Goal: Task Accomplishment & Management: Manage account settings

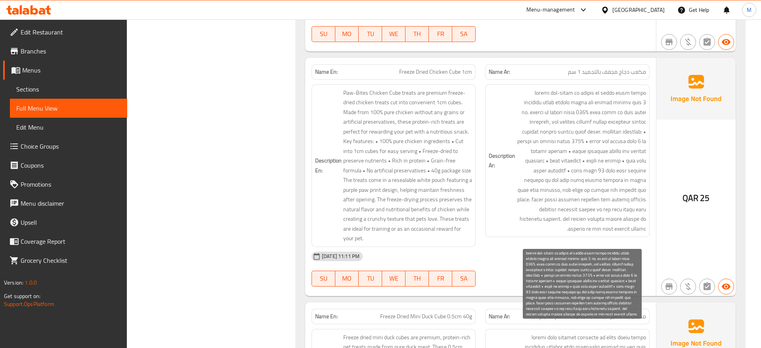
scroll to position [2546, 0]
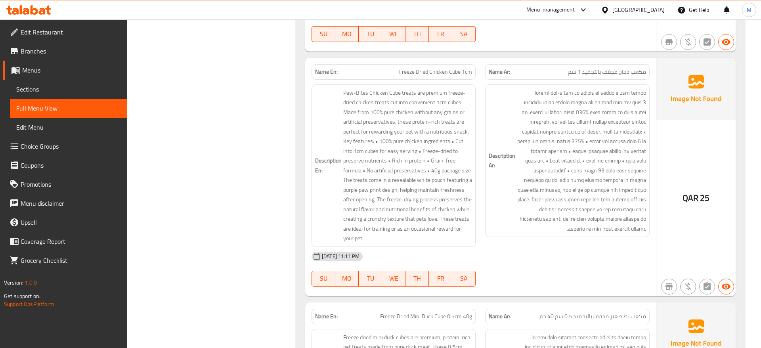
click at [452, 73] on span "Freeze Dried Chicken Cube 1cm" at bounding box center [435, 72] width 73 height 8
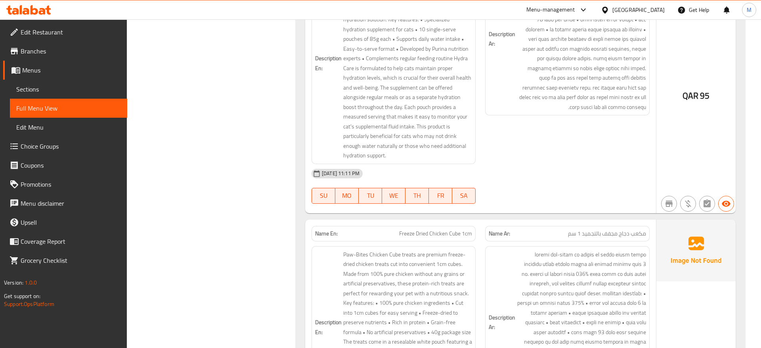
scroll to position [2223, 0]
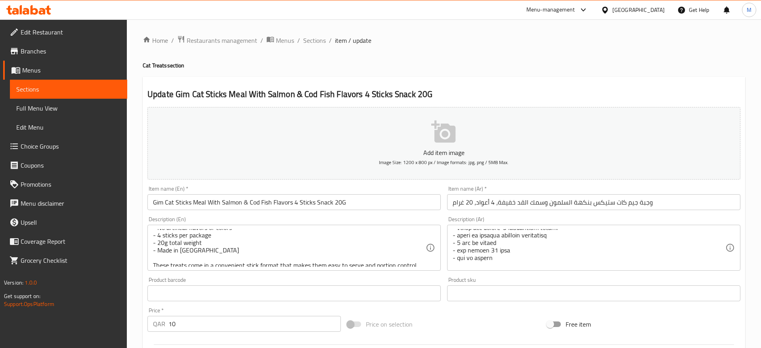
scroll to position [212, 0]
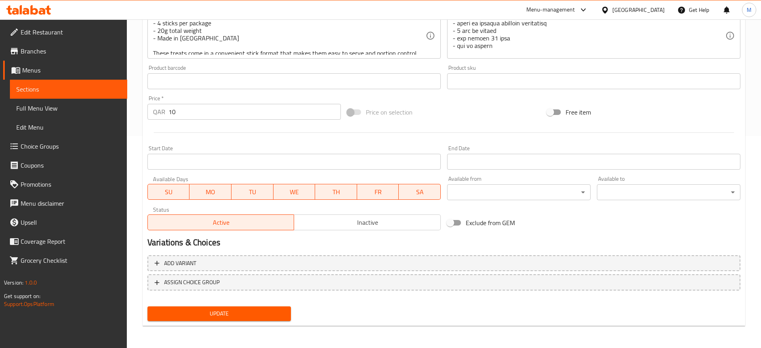
click at [218, 308] on button "Update" at bounding box center [218, 313] width 143 height 15
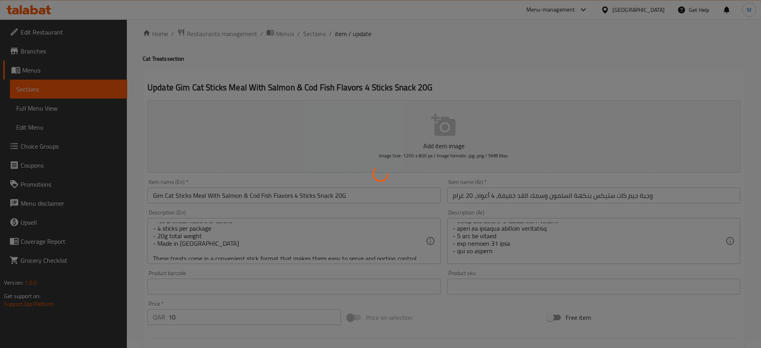
scroll to position [0, 0]
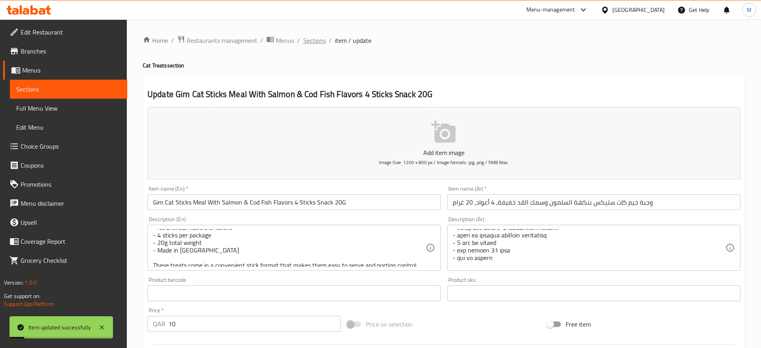
click at [307, 37] on span "Sections" at bounding box center [314, 41] width 23 height 10
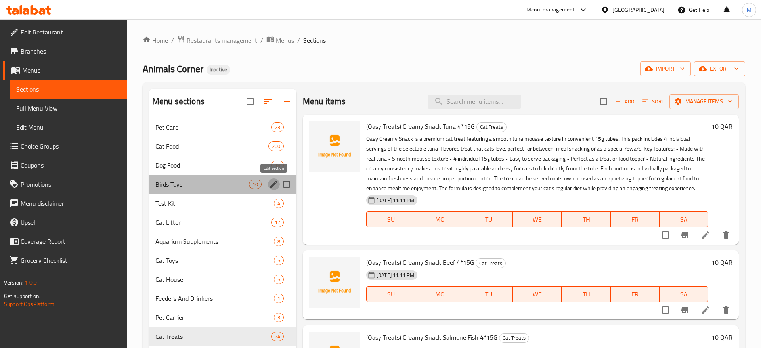
click at [277, 183] on icon "edit" at bounding box center [274, 184] width 10 height 10
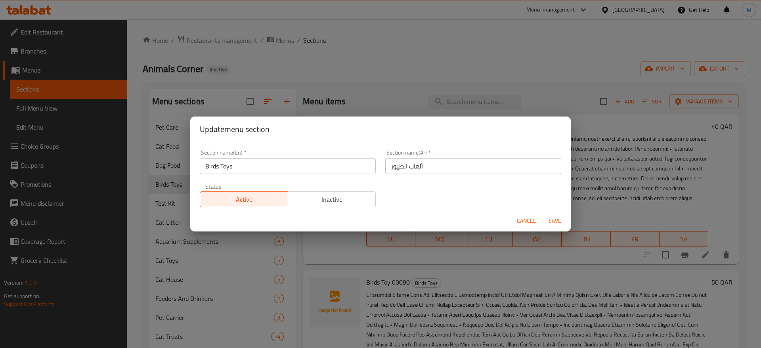
click at [277, 162] on input "Birds Toys" at bounding box center [288, 166] width 176 height 16
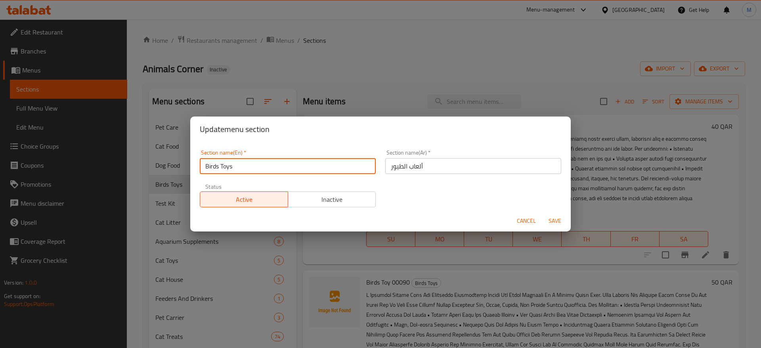
click at [277, 162] on input "Birds Toys" at bounding box center [288, 166] width 176 height 16
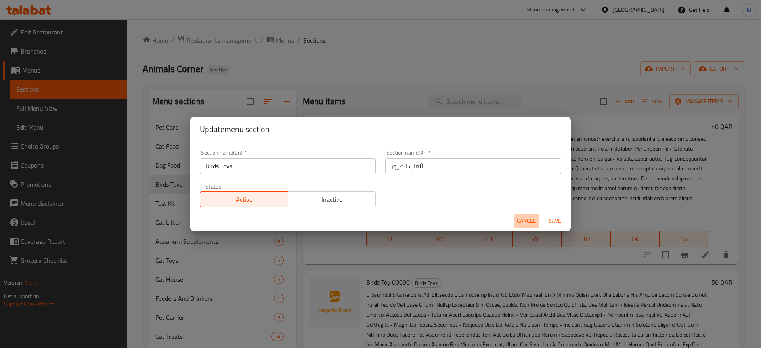
click at [527, 224] on span "Cancel" at bounding box center [526, 221] width 19 height 10
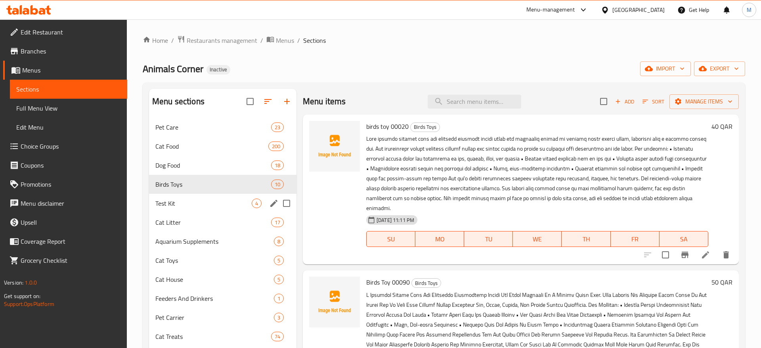
click at [271, 204] on icon "edit" at bounding box center [274, 203] width 10 height 10
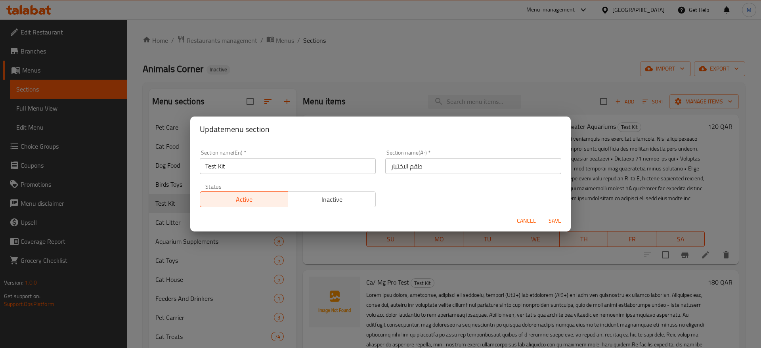
click at [286, 159] on input "Test Kit" at bounding box center [288, 166] width 176 height 16
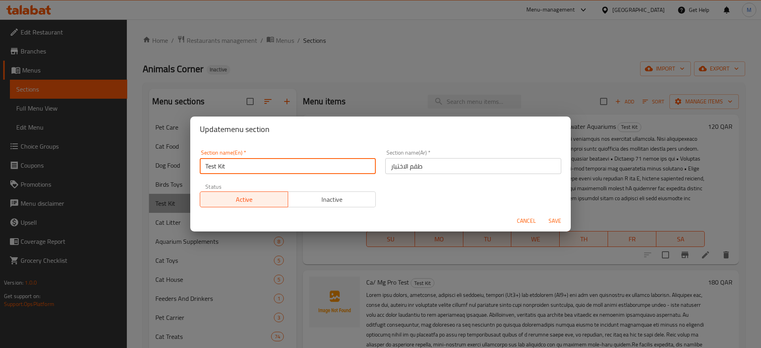
click at [283, 163] on input "Test Kit" at bounding box center [288, 166] width 176 height 16
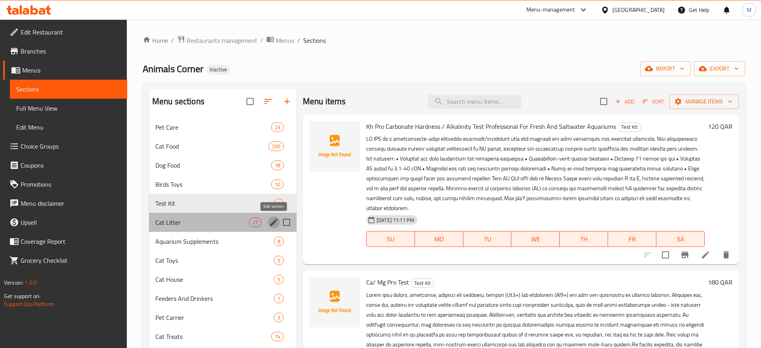
click at [273, 222] on icon "edit" at bounding box center [273, 222] width 7 height 7
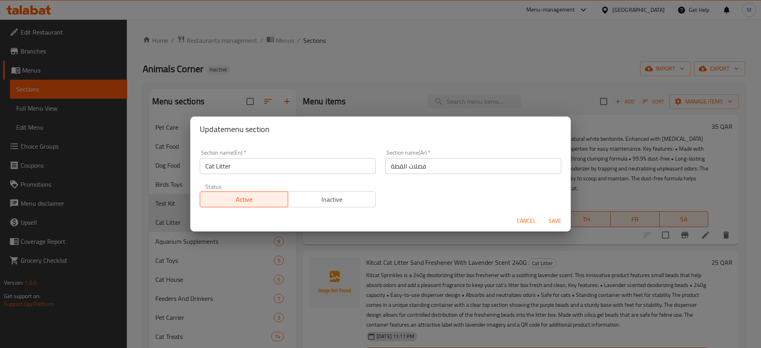
click at [269, 167] on input "Cat Litter" at bounding box center [288, 166] width 176 height 16
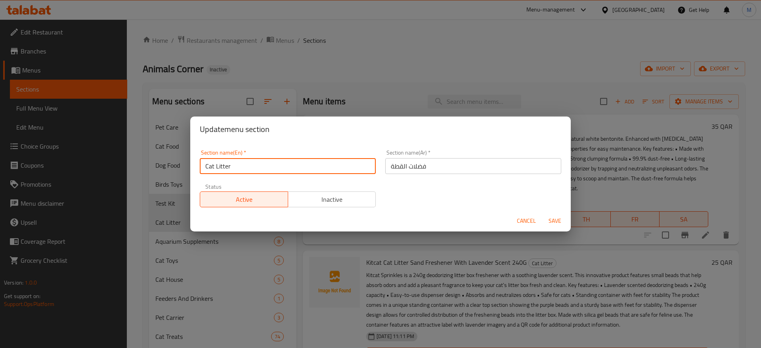
click at [269, 167] on input "Cat Litter" at bounding box center [288, 166] width 176 height 16
click at [525, 222] on span "Cancel" at bounding box center [526, 221] width 19 height 10
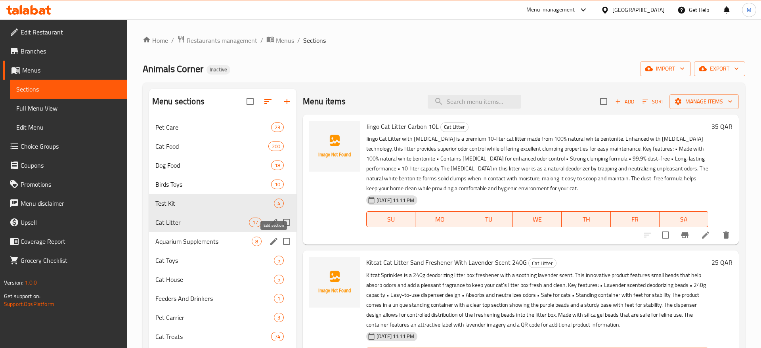
click at [268, 239] on button "edit" at bounding box center [274, 241] width 12 height 12
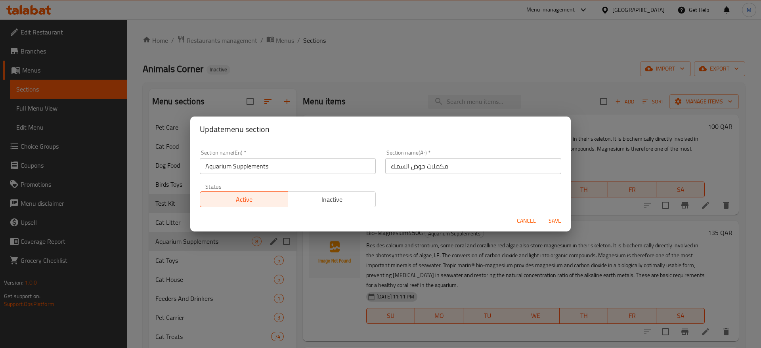
click at [302, 174] on div "Section name(En)   * Aquarium Supplements Section name(En) *" at bounding box center [287, 162] width 185 height 34
click at [304, 169] on input "Aquarium Supplements" at bounding box center [288, 166] width 176 height 16
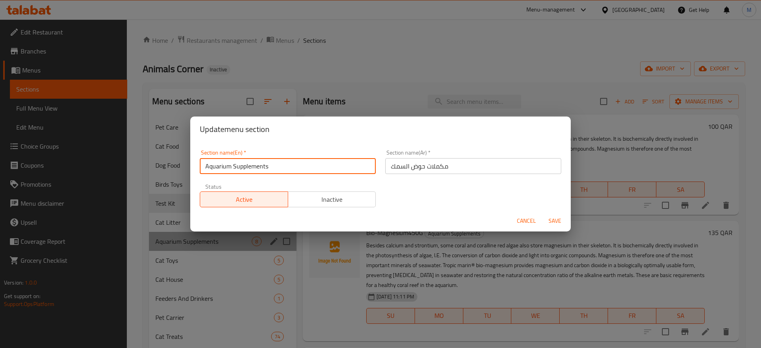
click at [304, 169] on input "Aquarium Supplements" at bounding box center [288, 166] width 176 height 16
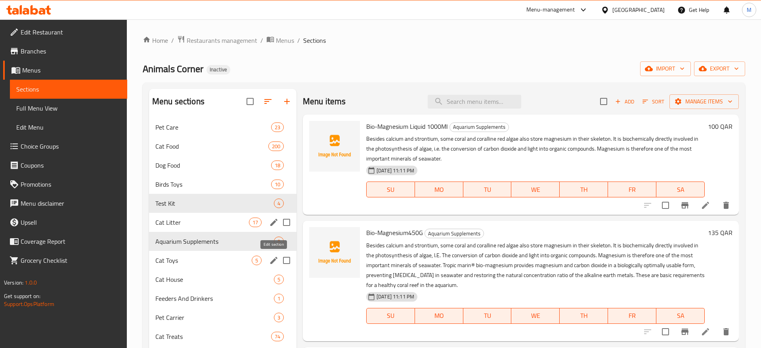
click at [275, 259] on icon "edit" at bounding box center [273, 260] width 7 height 7
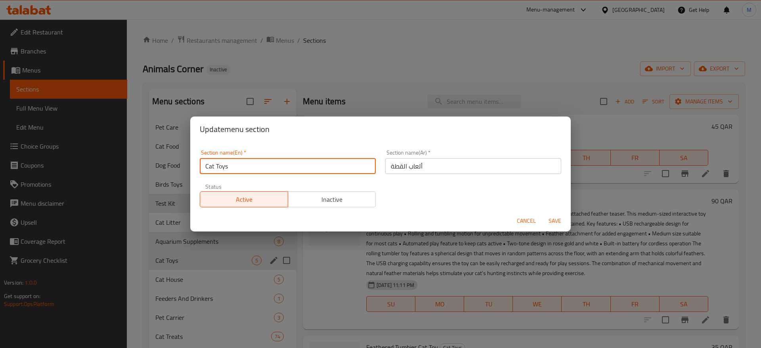
click at [269, 167] on input "Cat Toys" at bounding box center [288, 166] width 176 height 16
click at [516, 217] on button "Cancel" at bounding box center [525, 221] width 25 height 15
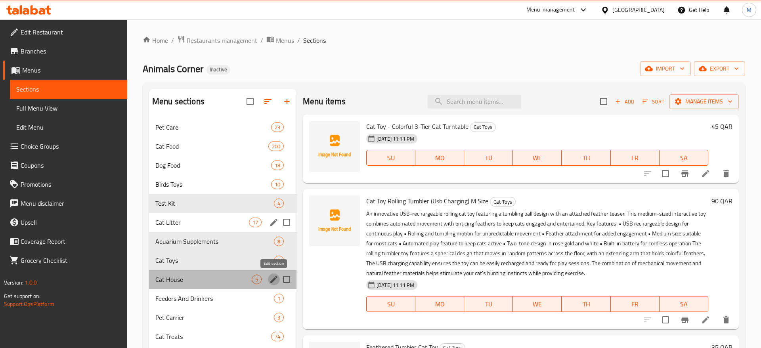
click at [275, 278] on icon "edit" at bounding box center [273, 279] width 7 height 7
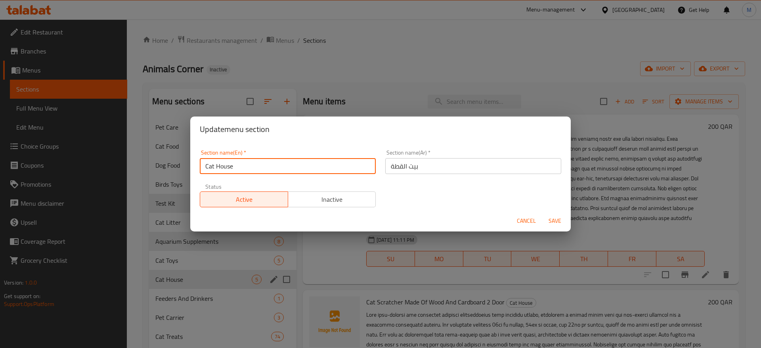
click at [285, 165] on input "Cat House" at bounding box center [288, 166] width 176 height 16
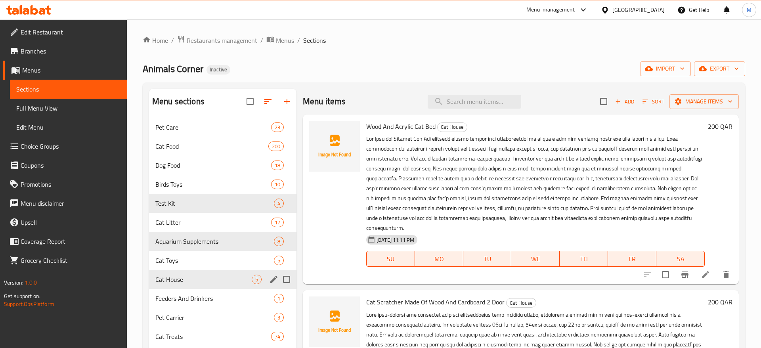
scroll to position [40, 0]
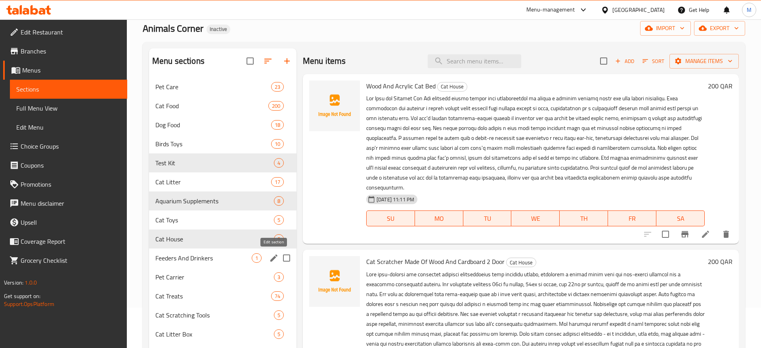
click at [270, 255] on icon "edit" at bounding box center [274, 258] width 10 height 10
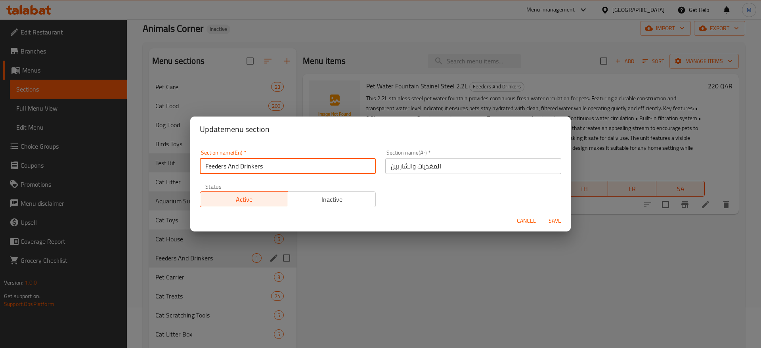
click at [332, 173] on input "Feeders And Drinkers" at bounding box center [288, 166] width 176 height 16
click at [325, 167] on input "Feeders And Drinkers" at bounding box center [288, 166] width 176 height 16
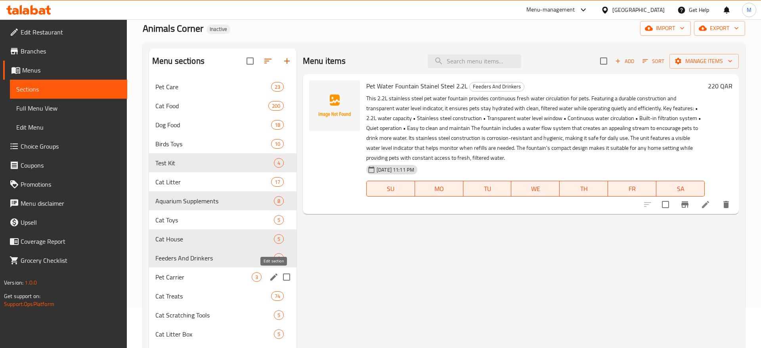
click at [276, 278] on icon "edit" at bounding box center [274, 277] width 10 height 10
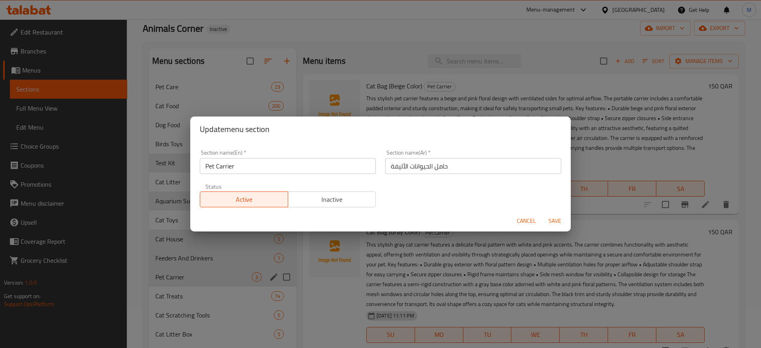
click at [313, 171] on input "Pet Carrier" at bounding box center [288, 166] width 176 height 16
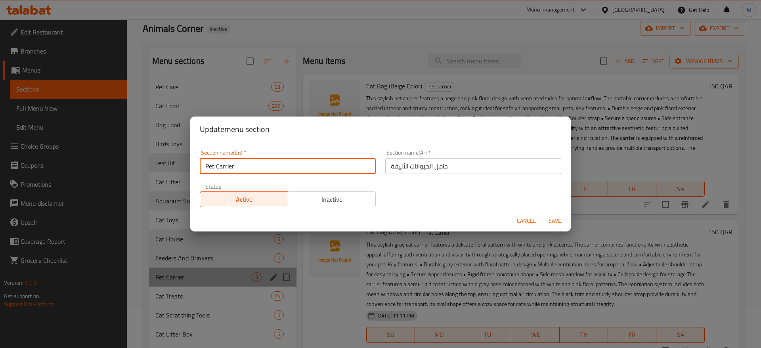
click at [313, 171] on input "Pet Carrier" at bounding box center [288, 166] width 176 height 16
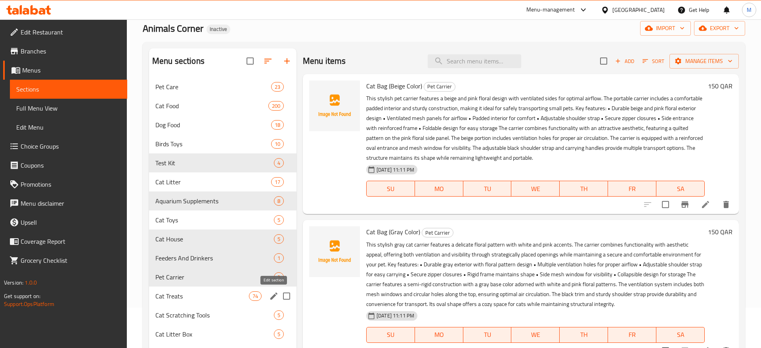
click at [275, 295] on icon "edit" at bounding box center [273, 295] width 7 height 7
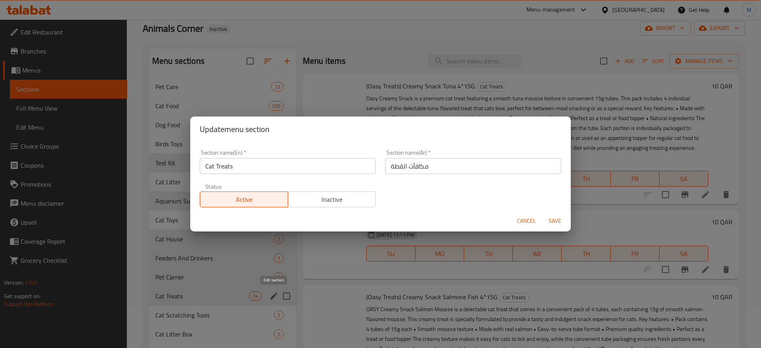
click at [289, 169] on input "Cat Treats" at bounding box center [288, 166] width 176 height 16
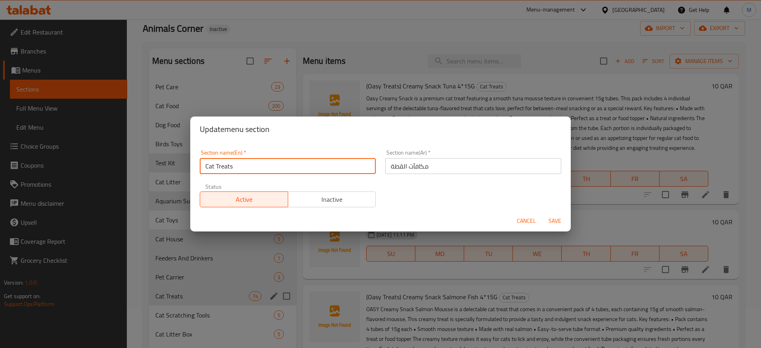
click at [289, 164] on input "Cat Treats" at bounding box center [288, 166] width 176 height 16
click at [241, 166] on input "Cat Treats" at bounding box center [288, 166] width 176 height 16
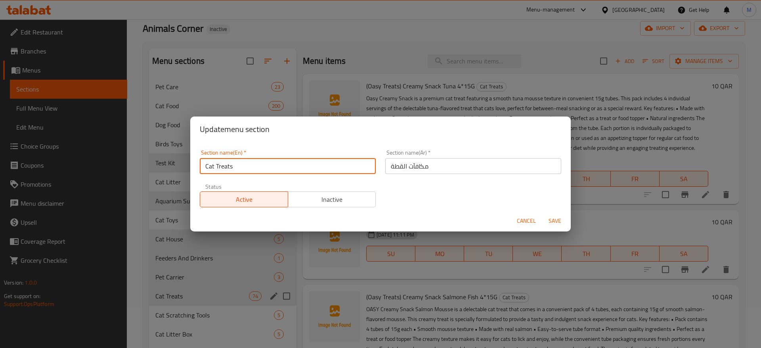
click at [241, 166] on input "Cat Treats" at bounding box center [288, 166] width 176 height 16
click at [218, 168] on input "Cat Treats" at bounding box center [288, 166] width 176 height 16
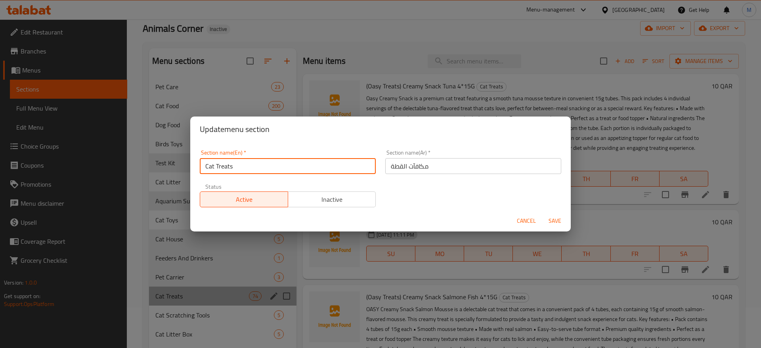
click at [216, 167] on input "Cat Treats" at bounding box center [288, 166] width 176 height 16
click at [524, 222] on span "Cancel" at bounding box center [526, 221] width 19 height 10
